Goal: Task Accomplishment & Management: Use online tool/utility

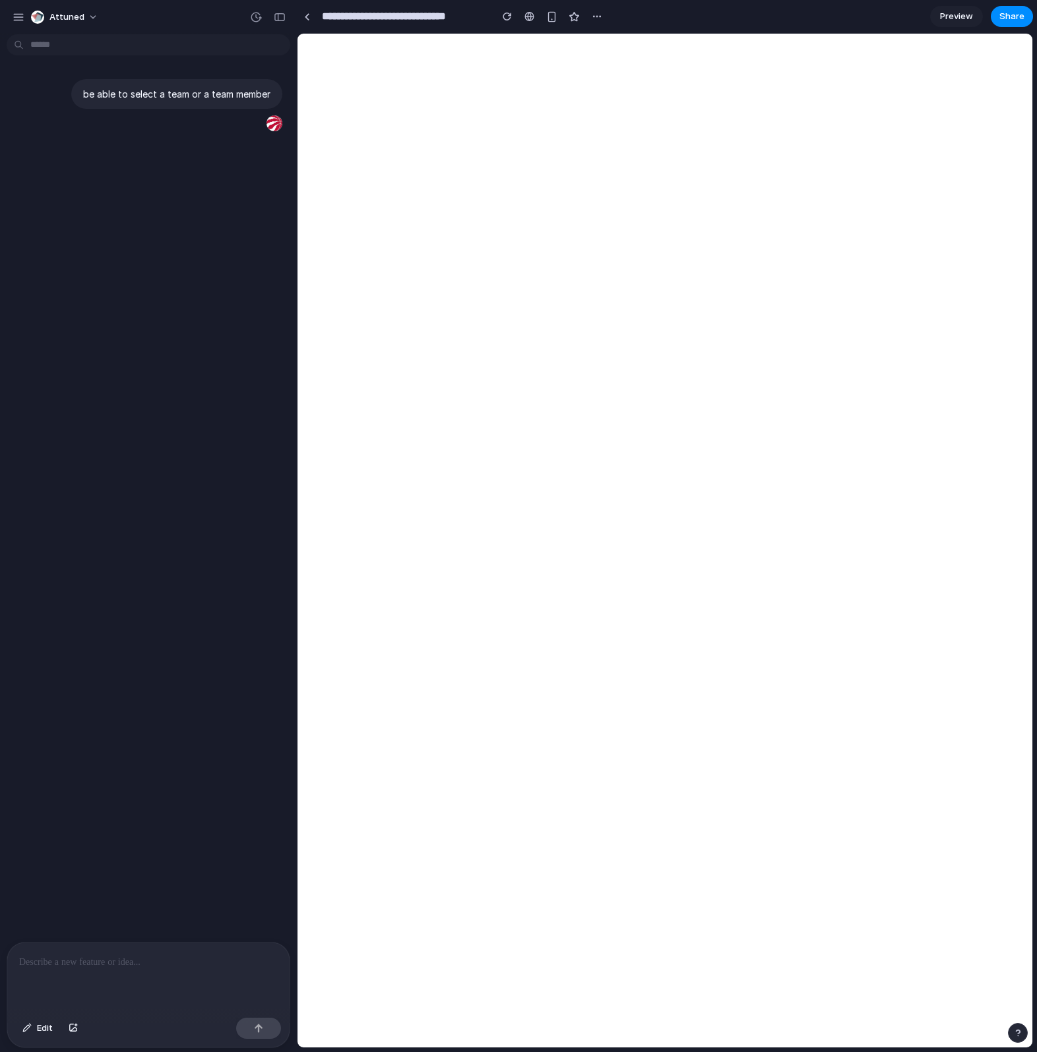
click at [111, 971] on div at bounding box center [148, 977] width 282 height 70
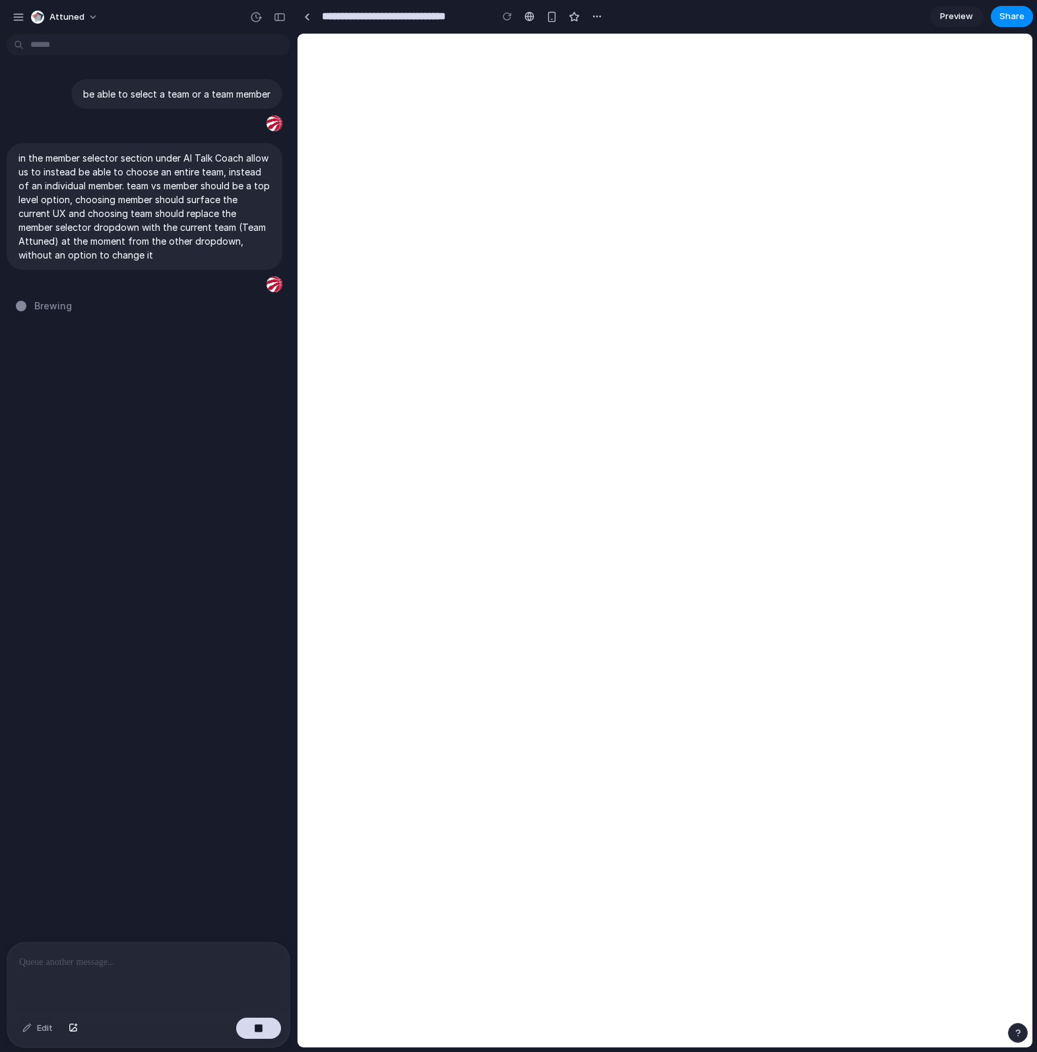
type input "**********"
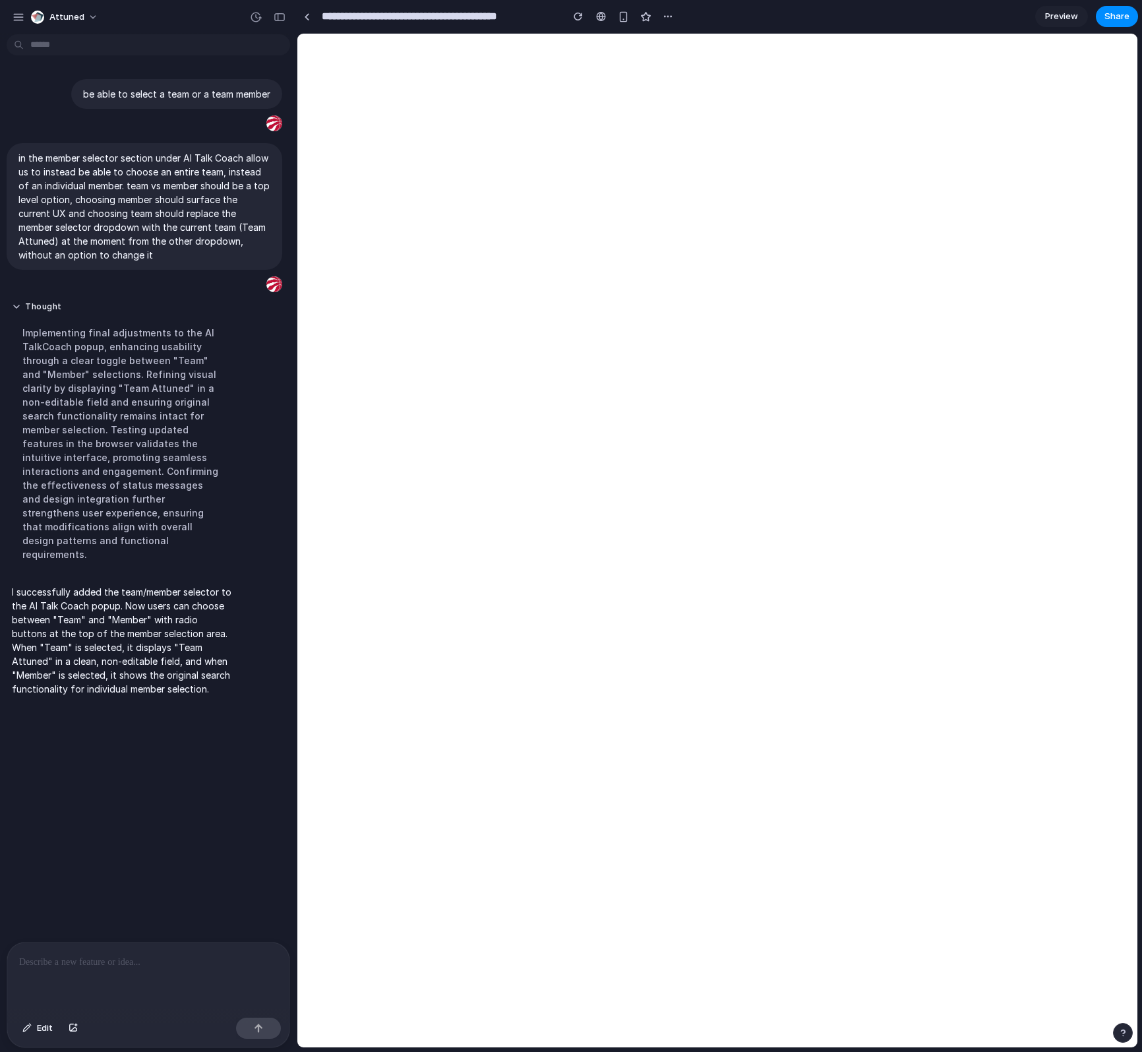
click at [192, 994] on div at bounding box center [148, 977] width 282 height 70
click at [219, 983] on div at bounding box center [148, 977] width 282 height 70
click at [245, 1018] on div at bounding box center [258, 1028] width 45 height 21
click at [260, 1028] on div "button" at bounding box center [258, 1027] width 9 height 9
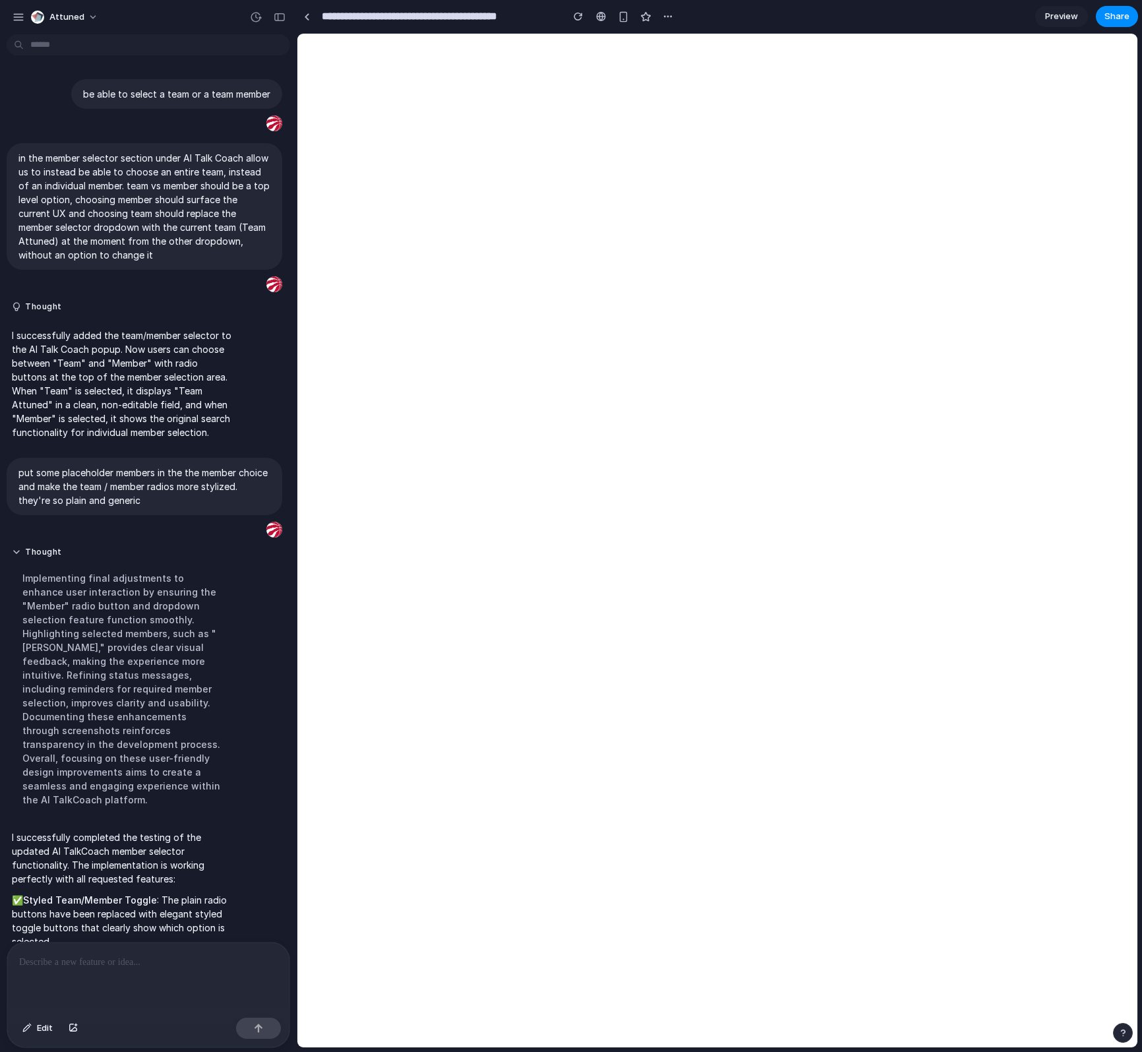
scroll to position [381, 0]
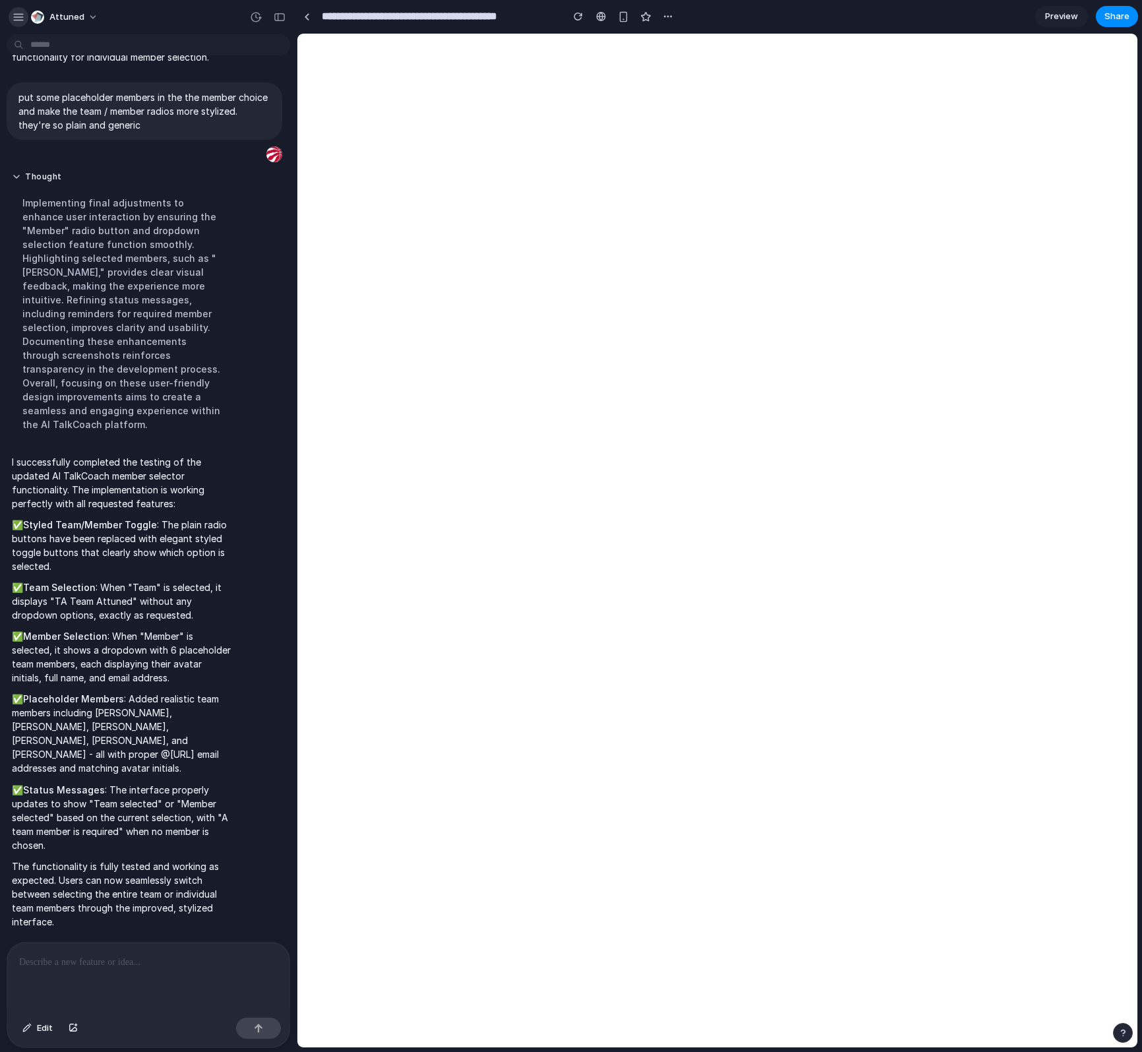
click at [24, 16] on div "button" at bounding box center [19, 17] width 12 height 12
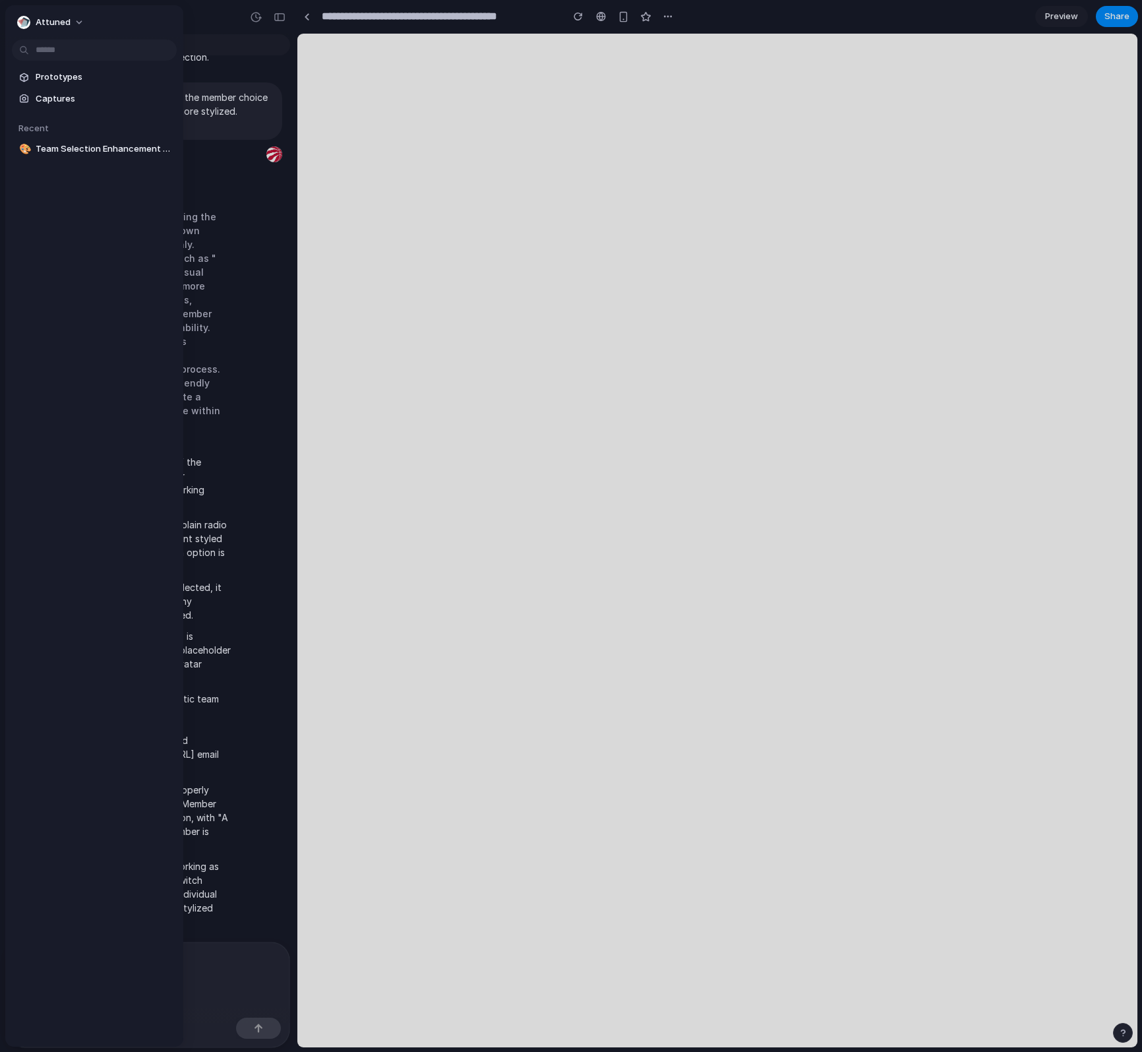
click at [24, 16] on div "button" at bounding box center [23, 22] width 13 height 13
click at [255, 20] on div "Settings Invite members Change theme Sign out" at bounding box center [571, 526] width 1142 height 1052
click at [291, 18] on div at bounding box center [571, 526] width 1142 height 1052
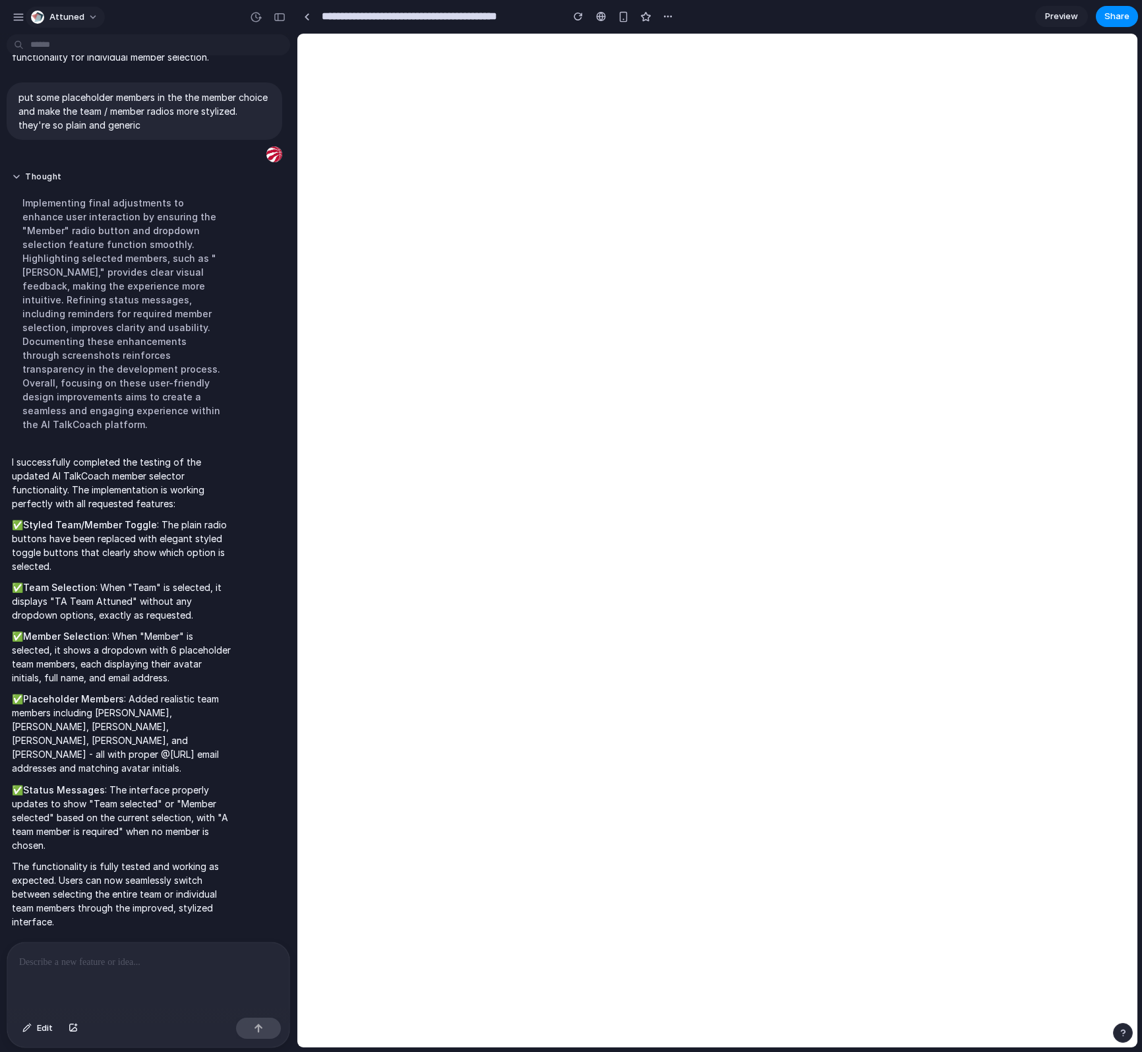
click at [28, 13] on button "Attuned" at bounding box center [65, 17] width 79 height 21
click at [23, 18] on div "Settings Invite members Change theme Sign out" at bounding box center [571, 526] width 1142 height 1052
click at [13, 18] on div "button" at bounding box center [19, 17] width 12 height 12
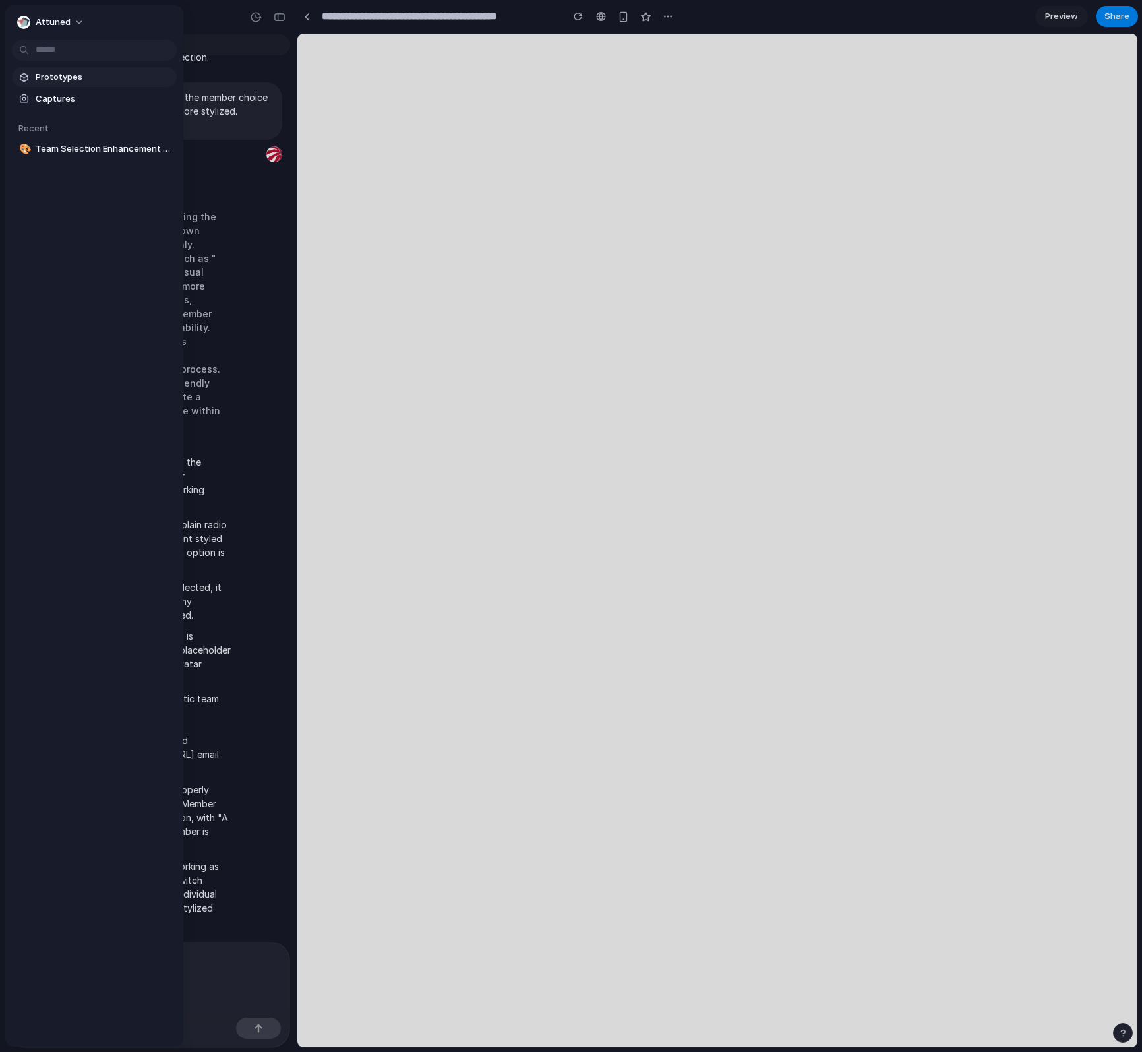
click at [59, 73] on span "Prototypes" at bounding box center [104, 77] width 136 height 13
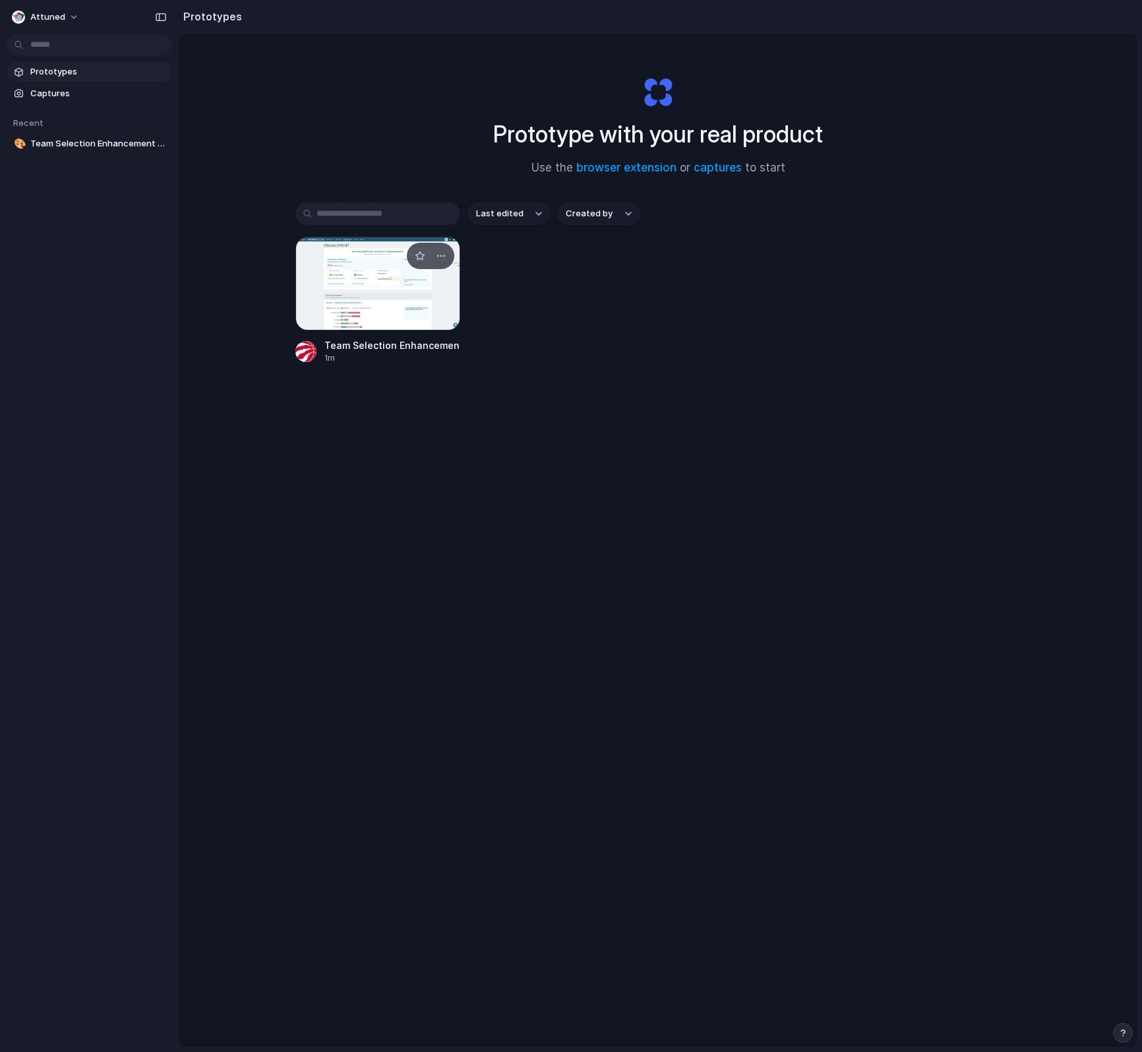
click at [380, 277] on div at bounding box center [377, 284] width 165 height 94
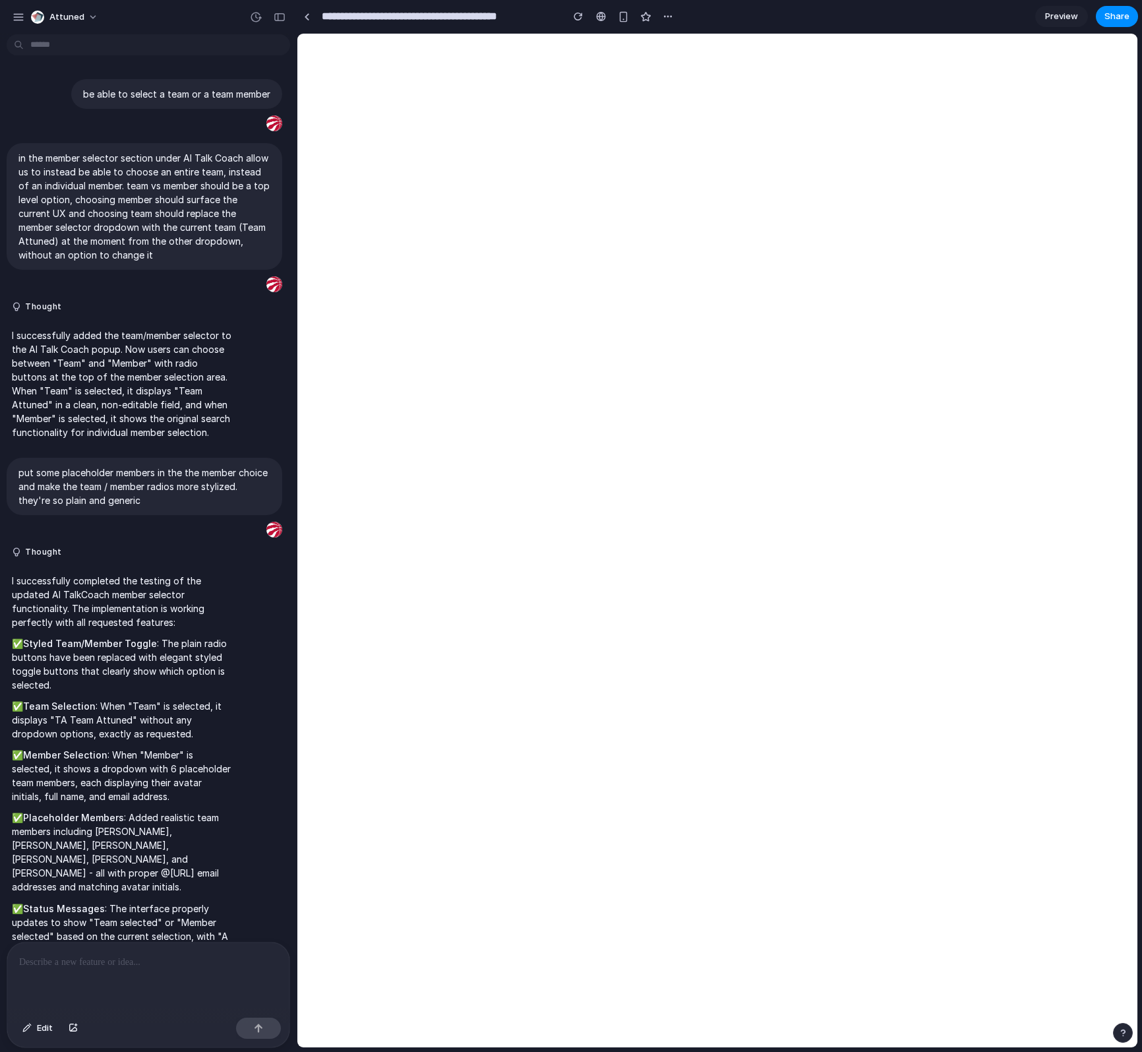
scroll to position [138, 0]
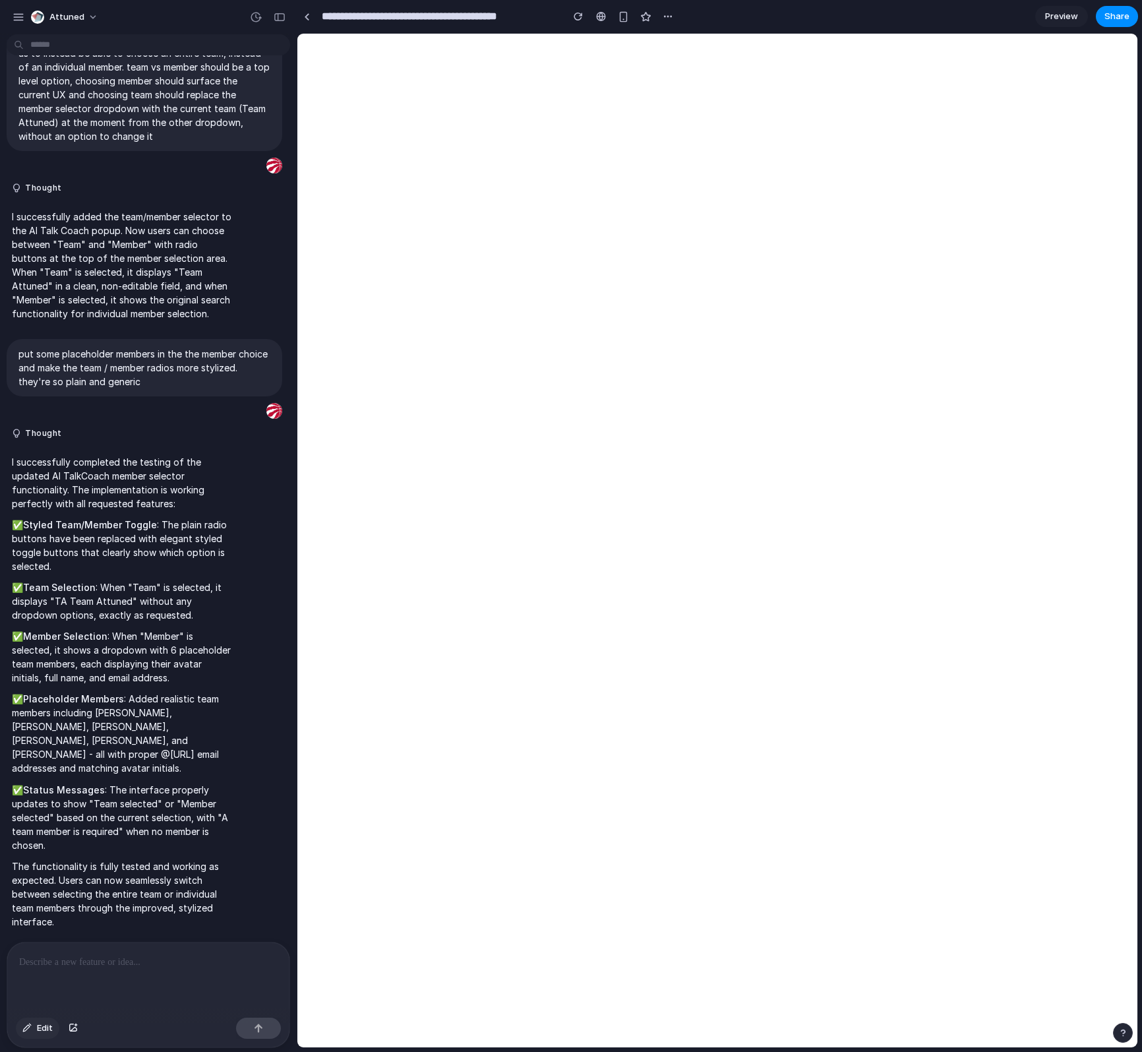
click at [42, 1032] on span "Edit" at bounding box center [45, 1027] width 16 height 13
click at [226, 981] on div at bounding box center [148, 977] width 282 height 70
click at [624, 14] on div "button" at bounding box center [623, 16] width 11 height 11
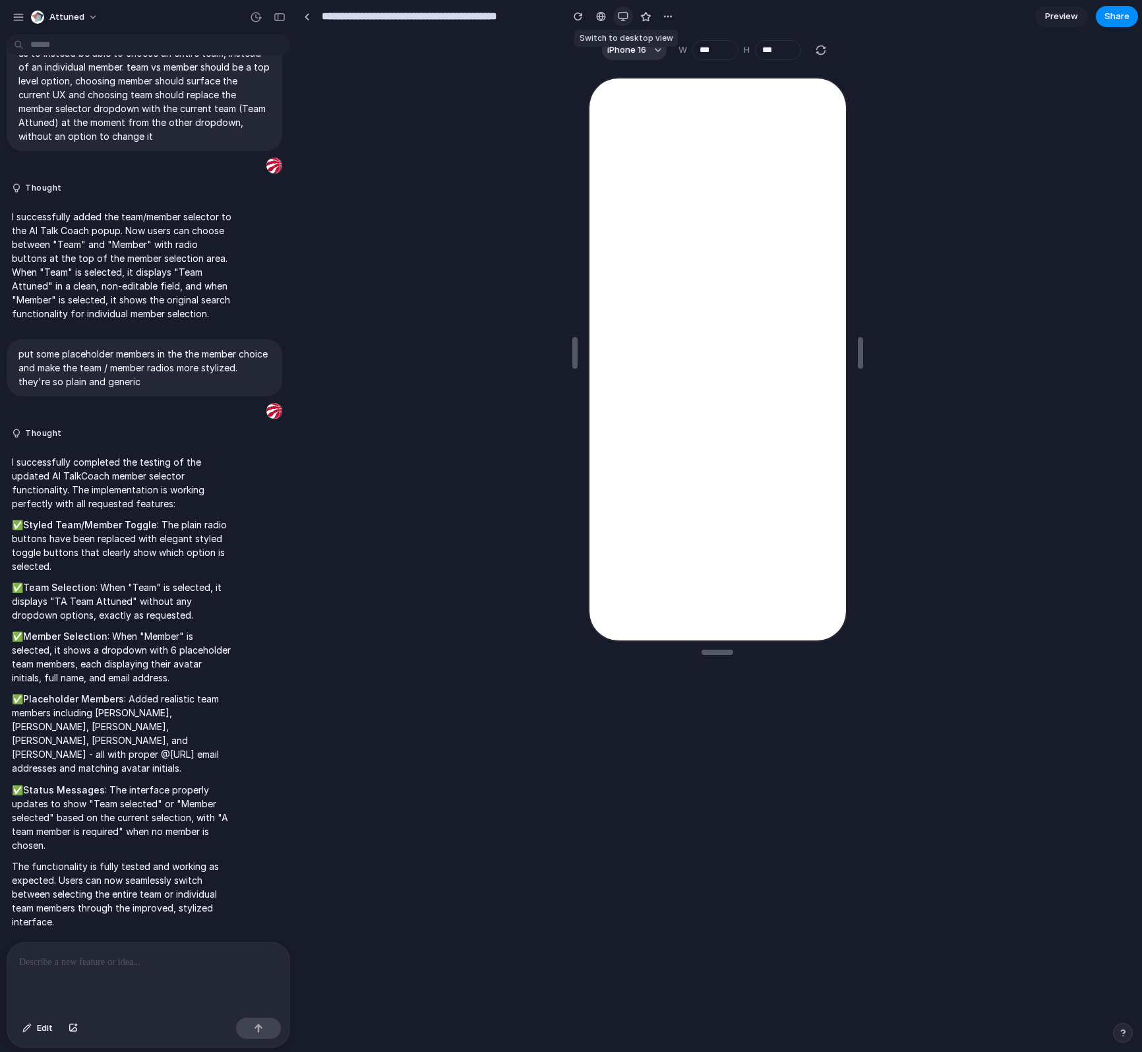
click at [622, 17] on div "button" at bounding box center [623, 16] width 11 height 11
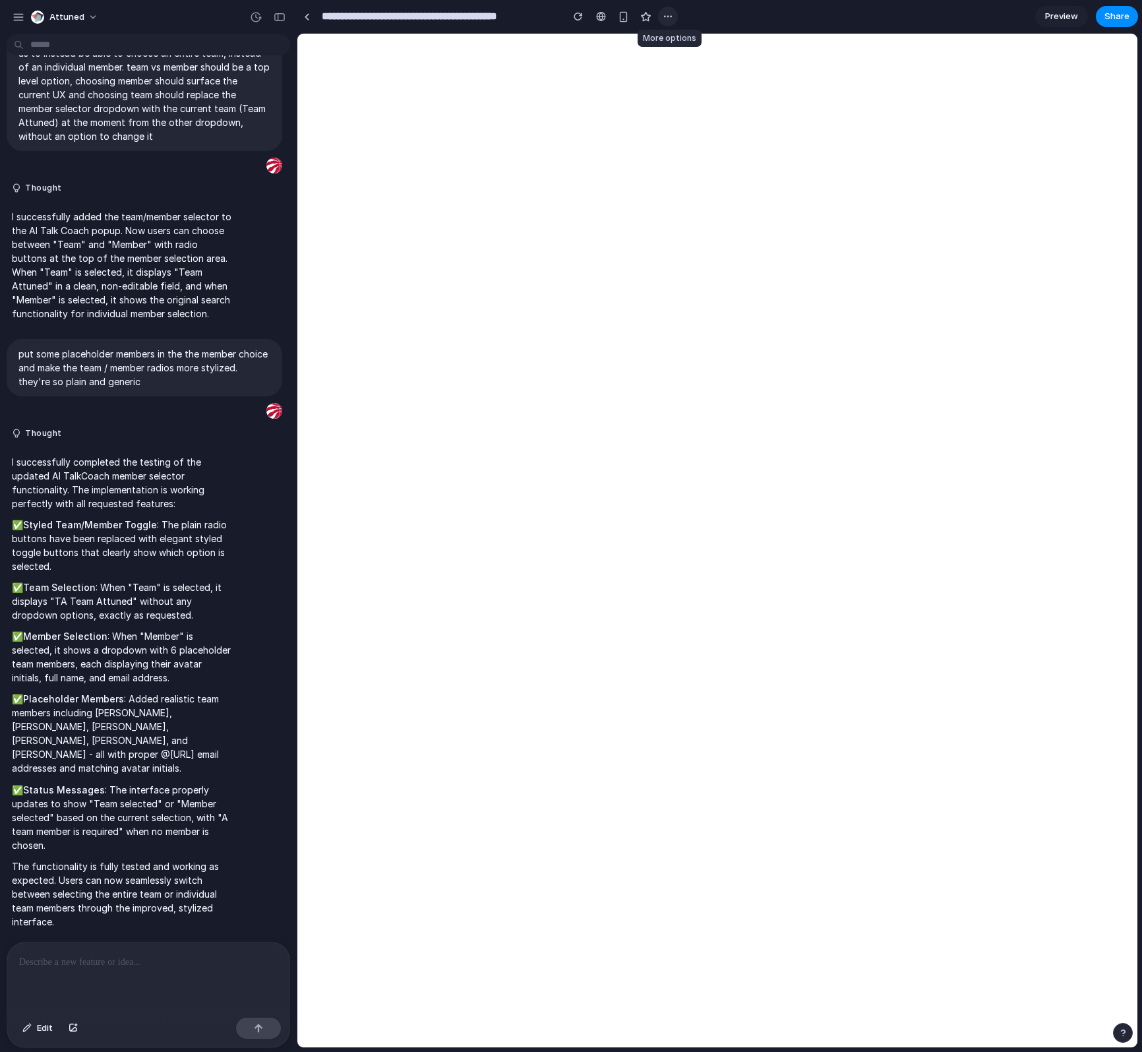
click at [665, 19] on div "button" at bounding box center [668, 16] width 11 height 11
click at [665, 19] on div "Duplicate Delete" at bounding box center [571, 526] width 1142 height 1052
click at [491, 24] on input "**********" at bounding box center [438, 17] width 239 height 24
click at [583, 19] on button "button" at bounding box center [578, 17] width 20 height 20
click at [669, 15] on div "button" at bounding box center [668, 16] width 11 height 11
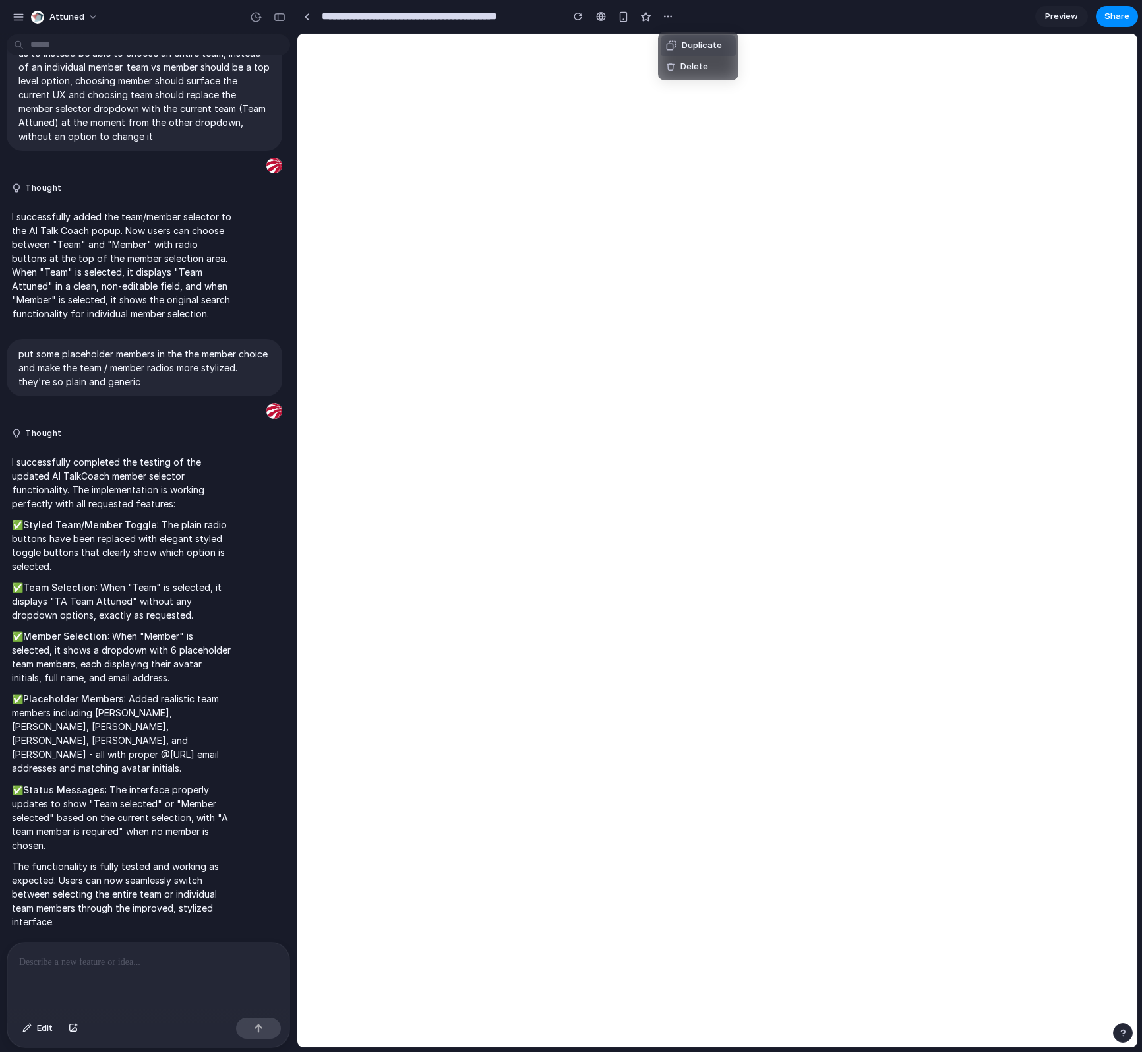
click at [789, 5] on div "Duplicate Delete" at bounding box center [571, 526] width 1142 height 1052
click at [1036, 15] on span "Preview" at bounding box center [1061, 16] width 33 height 13
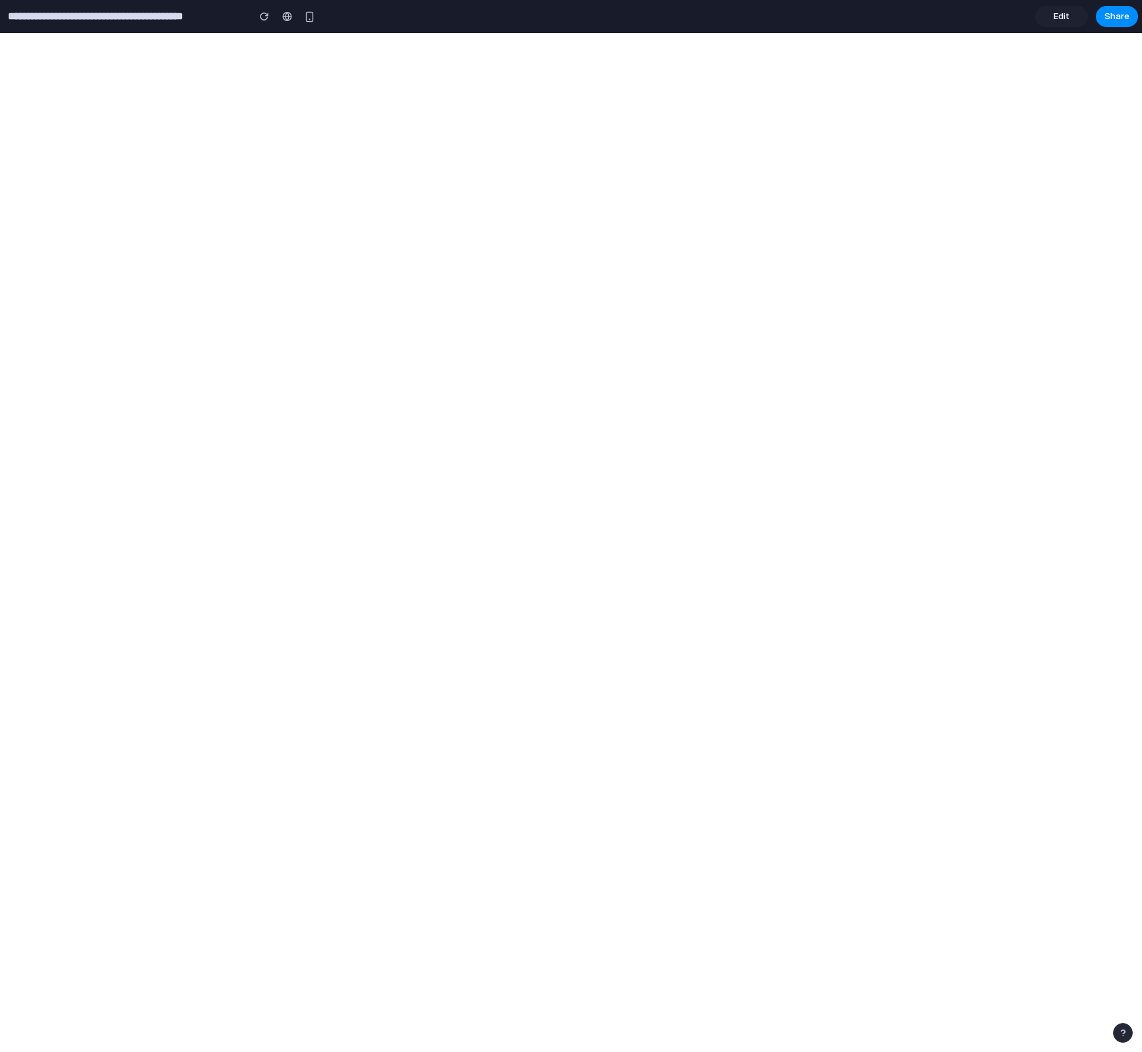
click at [1036, 15] on span "Edit" at bounding box center [1062, 16] width 16 height 13
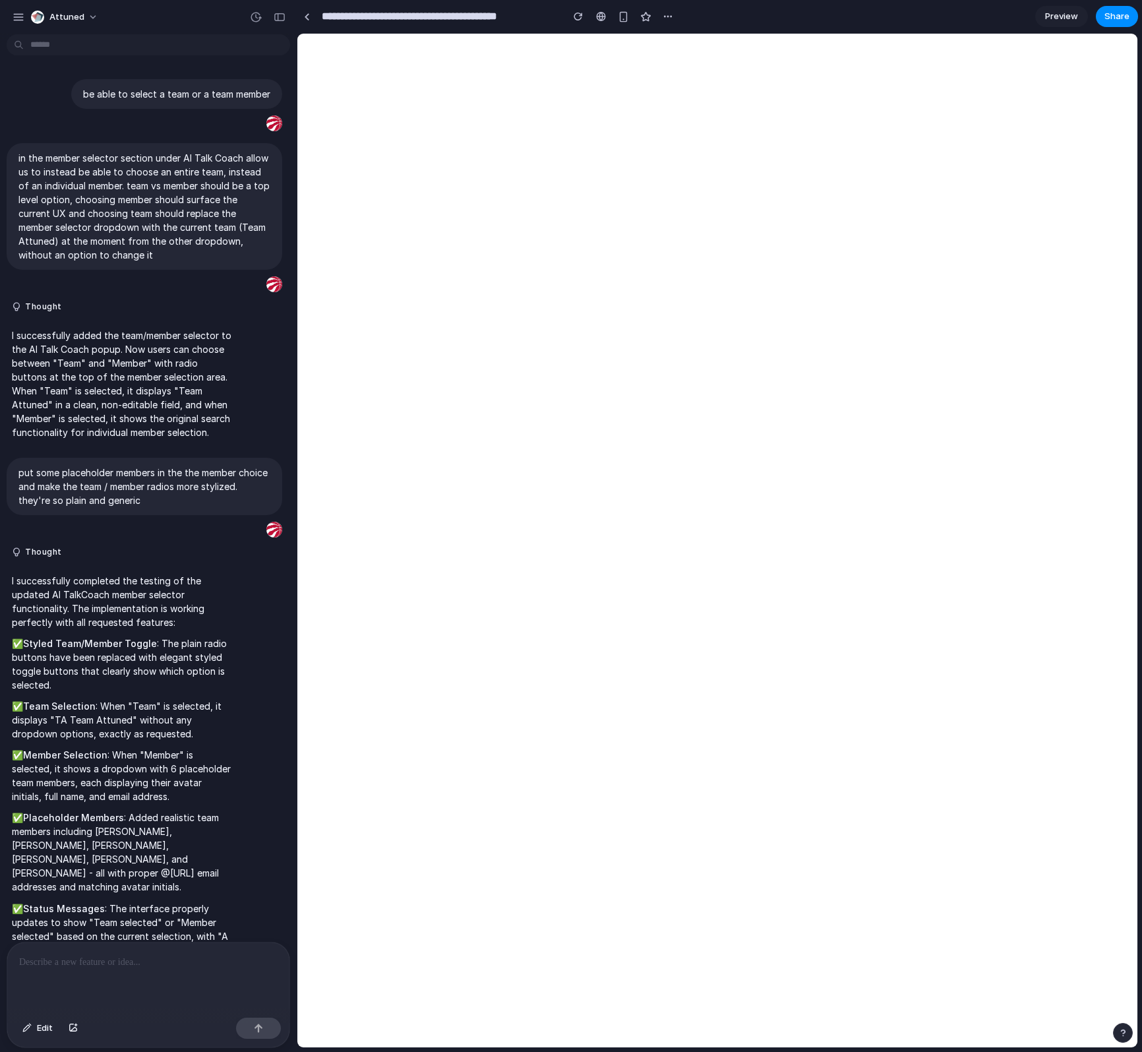
scroll to position [138, 0]
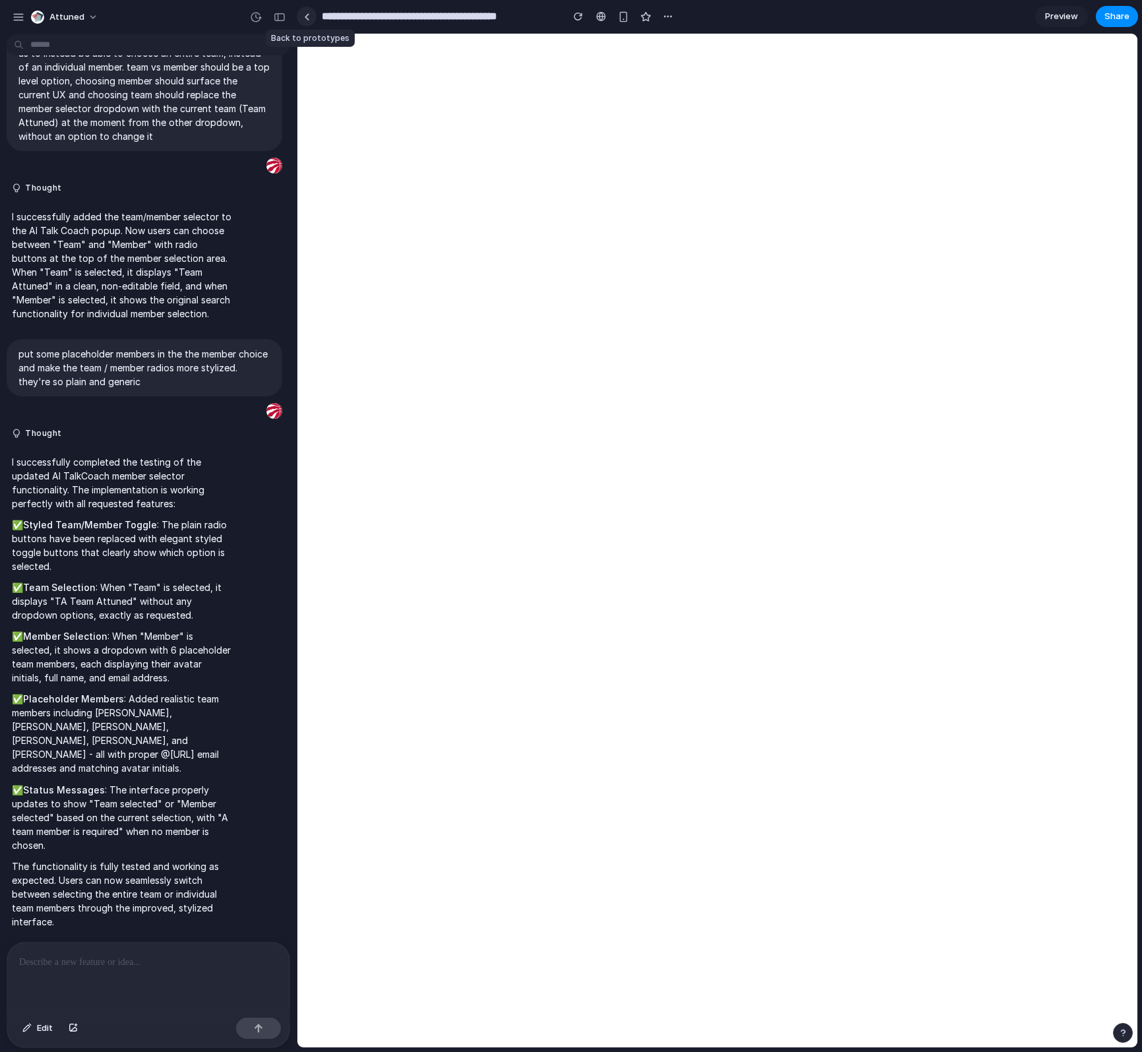
click at [305, 18] on div at bounding box center [307, 16] width 6 height 7
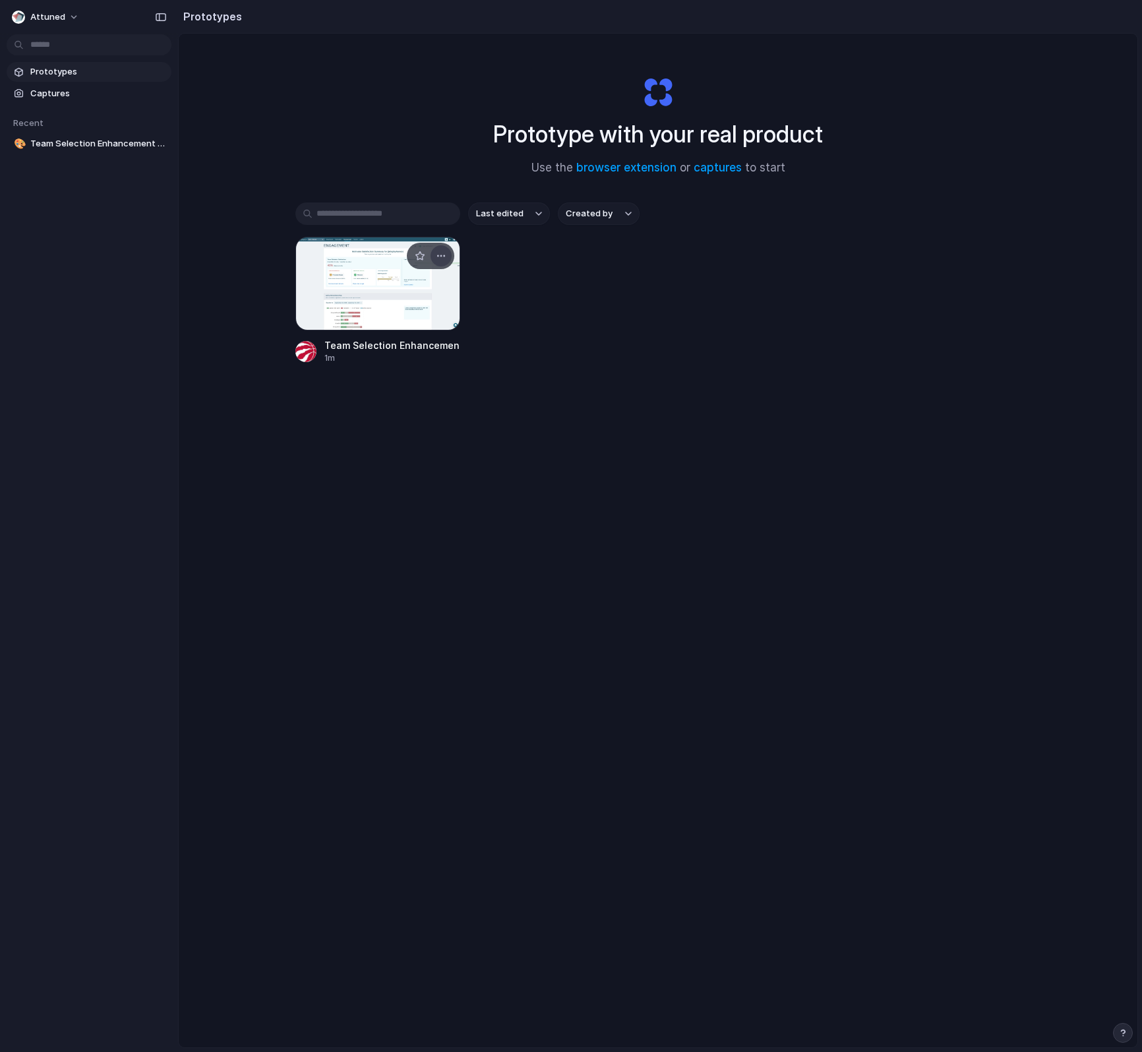
click at [441, 255] on div "button" at bounding box center [441, 256] width 11 height 11
click at [536, 284] on div "Open in new tab Rename Copy link Delete" at bounding box center [571, 526] width 1142 height 1052
click at [131, 145] on span "Team Selection Enhancement for AI Talk Coach" at bounding box center [98, 143] width 136 height 13
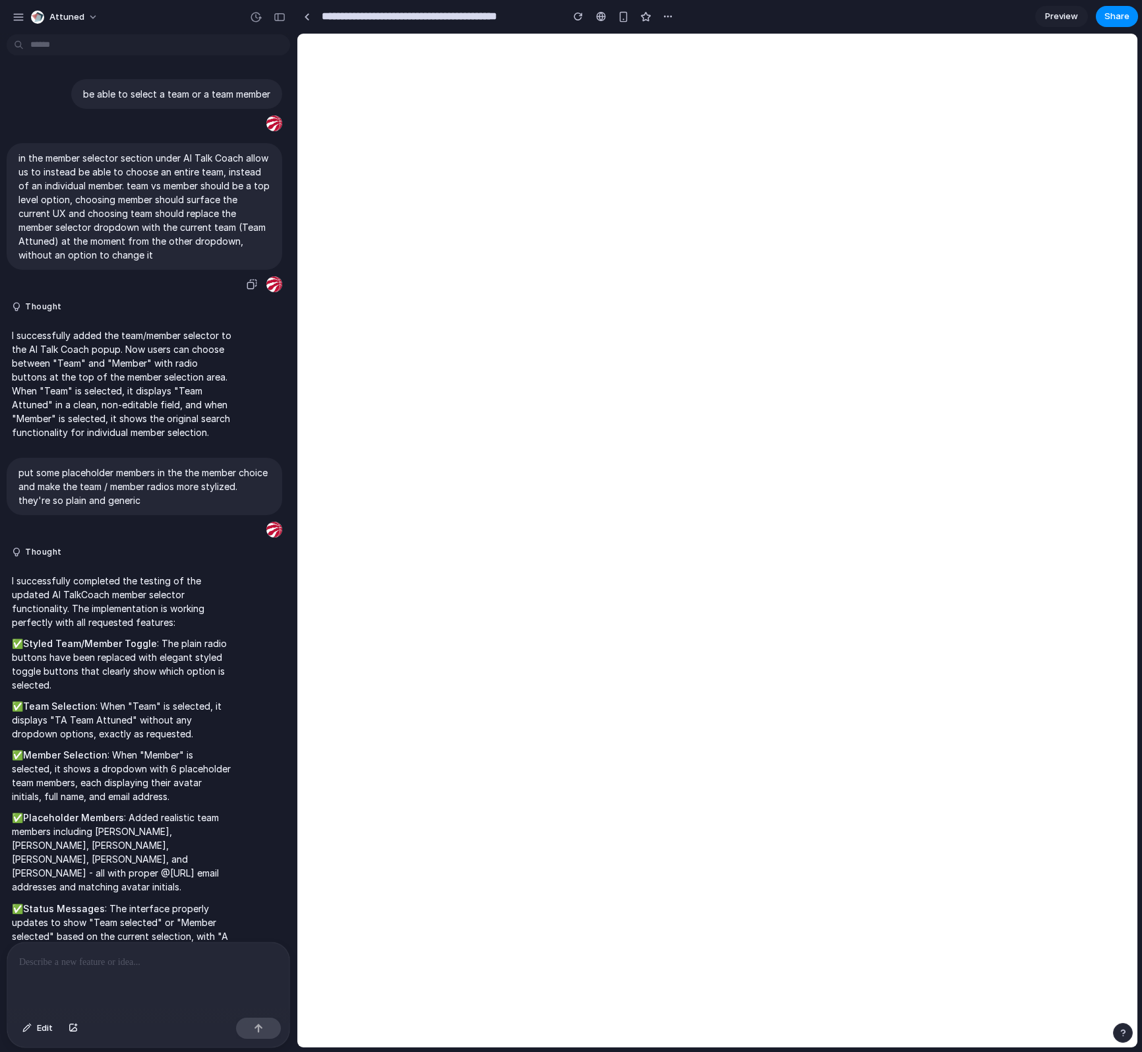
scroll to position [138, 0]
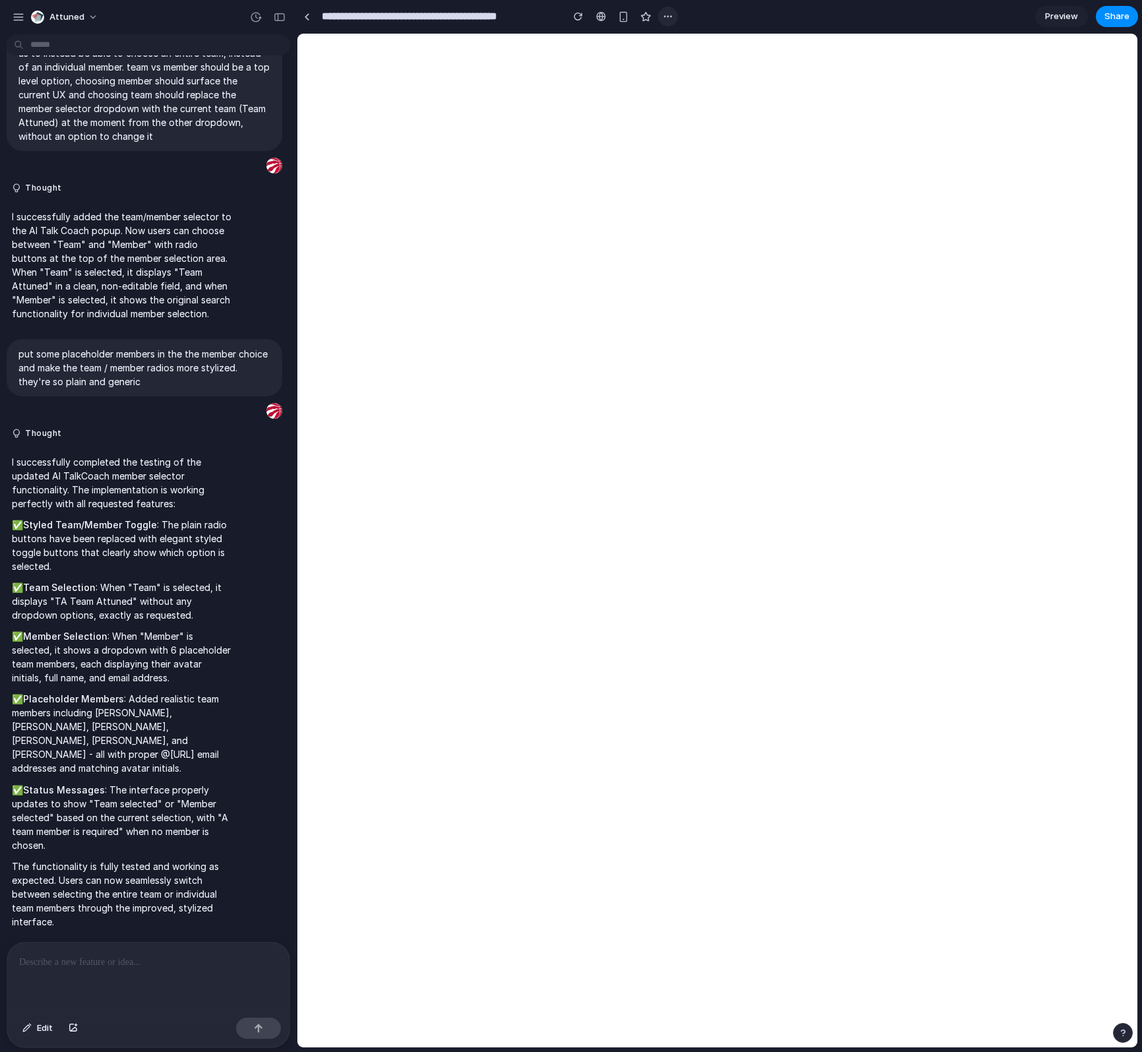
click at [676, 14] on button "button" at bounding box center [668, 17] width 20 height 20
click at [640, 18] on div "Duplicate Delete" at bounding box center [571, 526] width 1142 height 1052
click at [576, 17] on div "button" at bounding box center [578, 16] width 9 height 9
click at [131, 210] on p "I successfully added the team/member selector to the AI Talk Coach popup. Now u…" at bounding box center [122, 265] width 220 height 111
click at [945, 10] on section "**********" at bounding box center [717, 16] width 841 height 33
